Goal: Find specific page/section: Find specific page/section

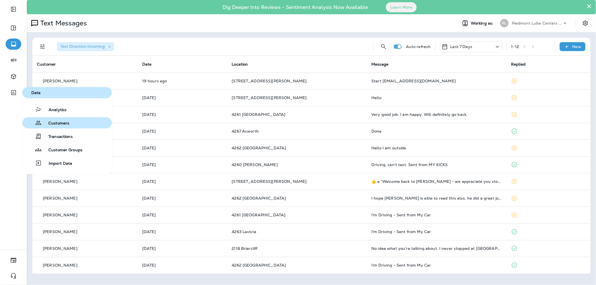
click at [75, 123] on button "Customers" at bounding box center [66, 122] width 89 height 11
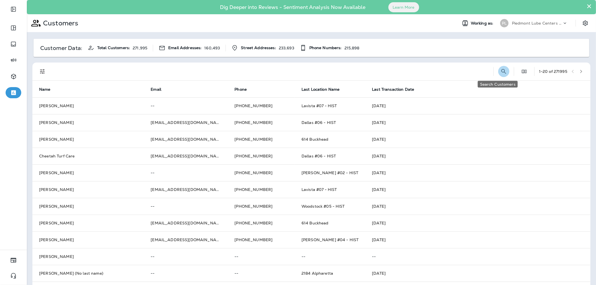
click at [501, 69] on icon "Search Customers" at bounding box center [504, 71] width 7 height 7
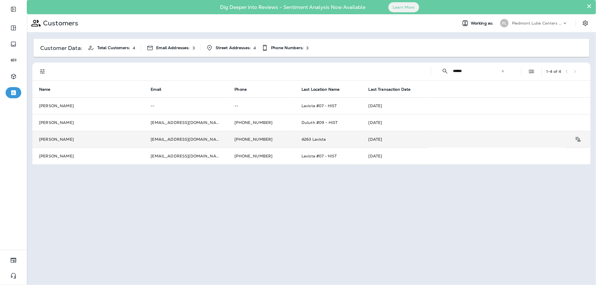
type input "******"
click at [105, 139] on td "[PERSON_NAME]" at bounding box center [88, 139] width 112 height 17
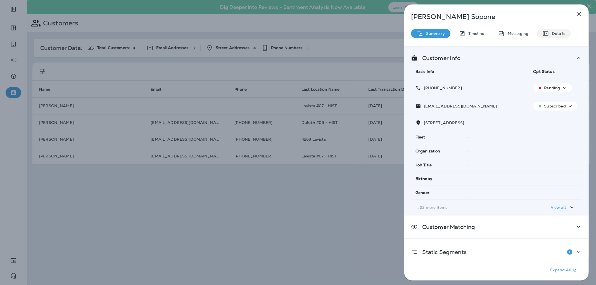
click at [563, 32] on p "Details" at bounding box center [557, 33] width 16 height 4
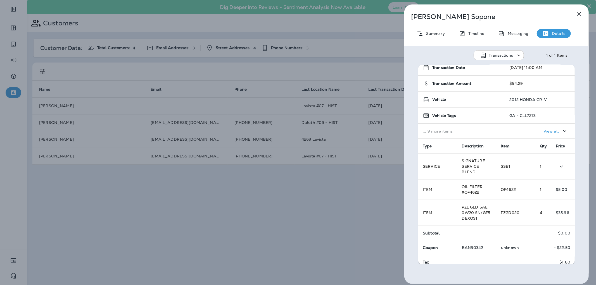
scroll to position [41, 0]
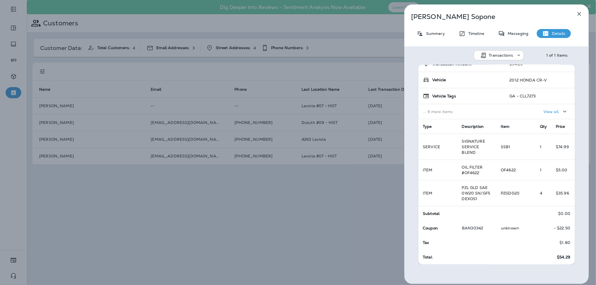
click at [337, 59] on div "[PERSON_NAME] Summary Timeline Messaging Details Transactions 1 of 1 Items Loca…" at bounding box center [298, 142] width 596 height 285
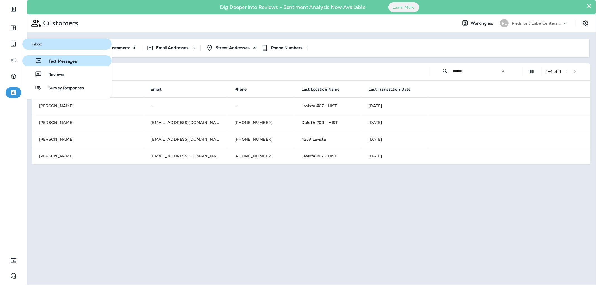
click at [47, 61] on span "Text Messages" at bounding box center [59, 61] width 35 height 5
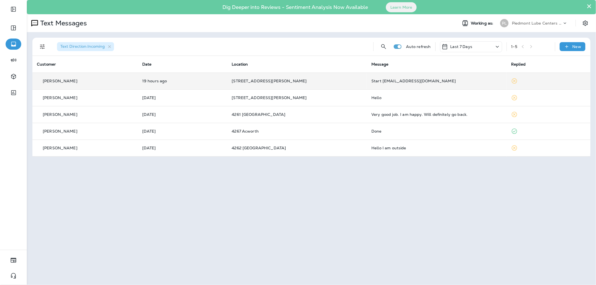
click at [377, 80] on div "Start [EMAIL_ADDRESS][DOMAIN_NAME]" at bounding box center [437, 81] width 131 height 4
